Goal: Check status: Check status

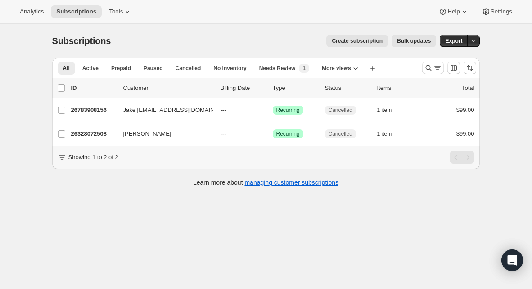
click at [421, 69] on div at bounding box center [449, 68] width 61 height 18
click at [424, 69] on icon "Search and filter results" at bounding box center [428, 67] width 9 height 9
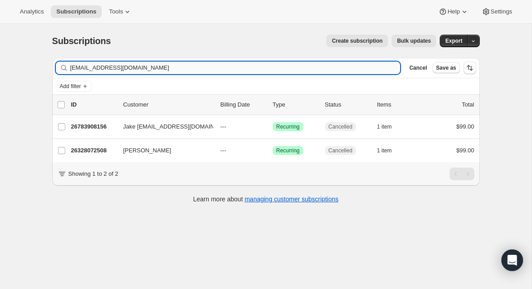
click at [210, 65] on input "[EMAIL_ADDRESS][DOMAIN_NAME]" at bounding box center [235, 68] width 330 height 13
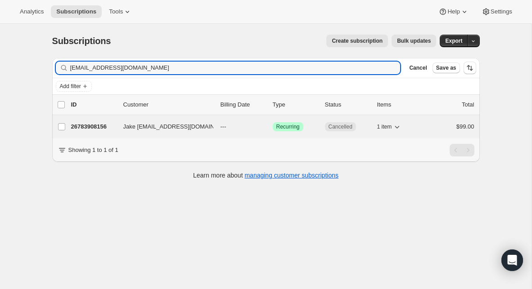
type input "[EMAIL_ADDRESS][DOMAIN_NAME]"
click at [98, 124] on p "26783908156" at bounding box center [93, 126] width 45 height 9
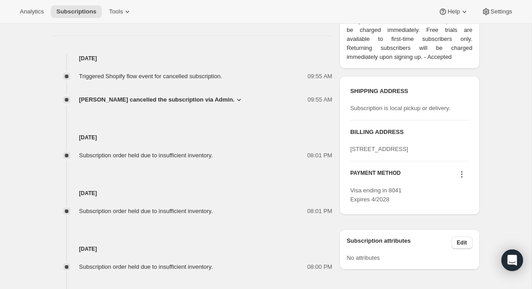
scroll to position [345, 0]
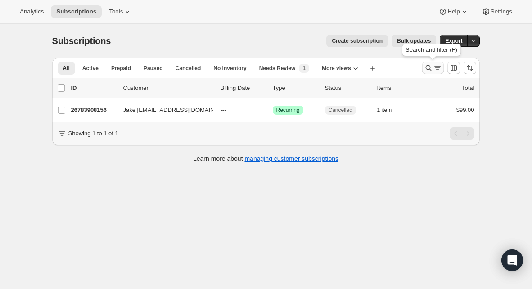
click at [430, 68] on icon "Search and filter results" at bounding box center [428, 67] width 9 height 9
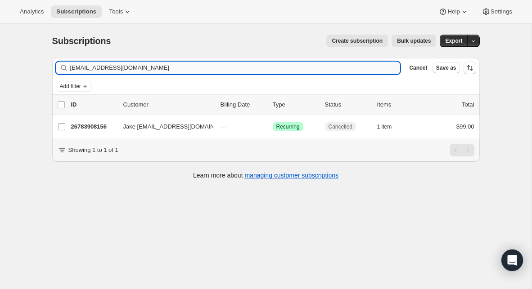
click at [325, 70] on input "[EMAIL_ADDRESS][DOMAIN_NAME]" at bounding box center [235, 68] width 330 height 13
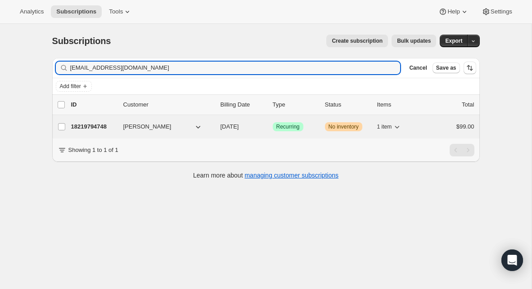
type input "[EMAIL_ADDRESS][DOMAIN_NAME]"
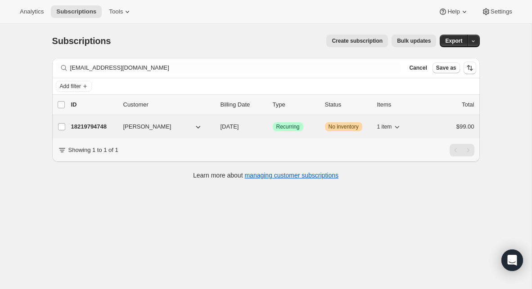
click at [90, 127] on p "18219794748" at bounding box center [93, 126] width 45 height 9
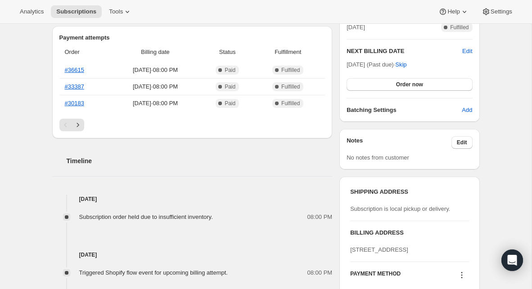
scroll to position [315, 0]
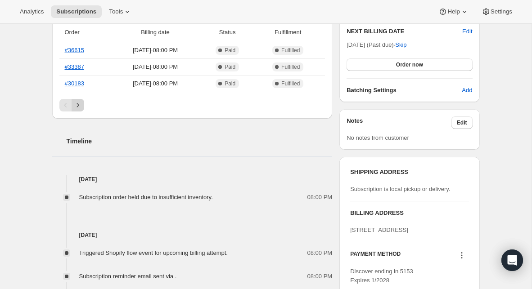
click at [80, 105] on icon "Next" at bounding box center [77, 105] width 9 height 9
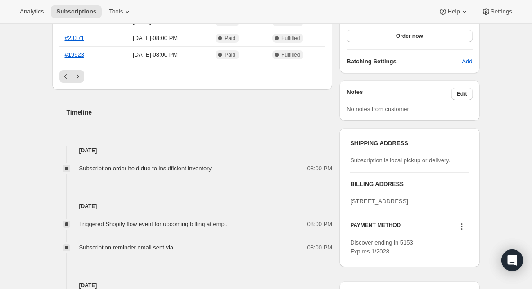
scroll to position [316, 0]
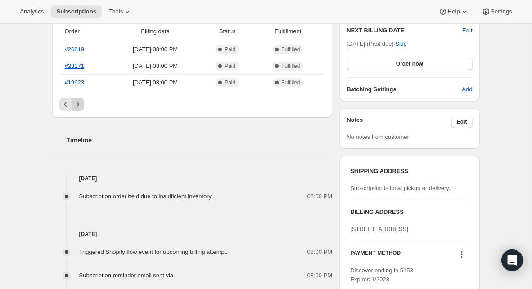
click at [81, 108] on icon "Next" at bounding box center [77, 104] width 9 height 9
click at [81, 108] on div "Pagination" at bounding box center [78, 104] width 13 height 13
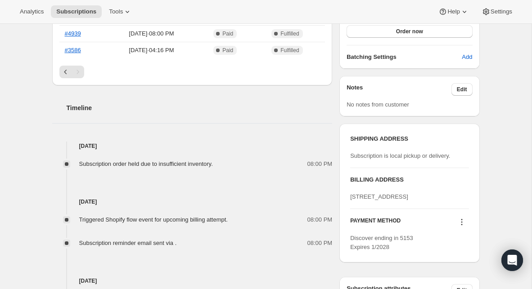
scroll to position [351, 0]
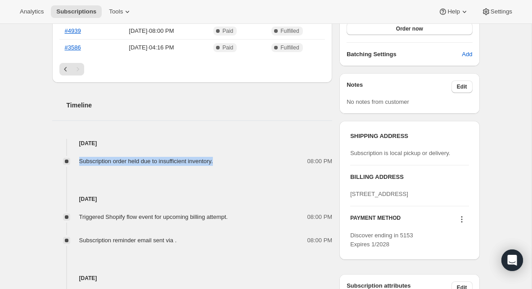
drag, startPoint x: 80, startPoint y: 161, endPoint x: 226, endPoint y: 165, distance: 145.5
click at [218, 164] on div "Subscription order held due to insufficient inventory." at bounding box center [148, 161] width 139 height 9
copy span "Subscription order held due to insufficient inventory."
